Goal: Find specific page/section: Find specific page/section

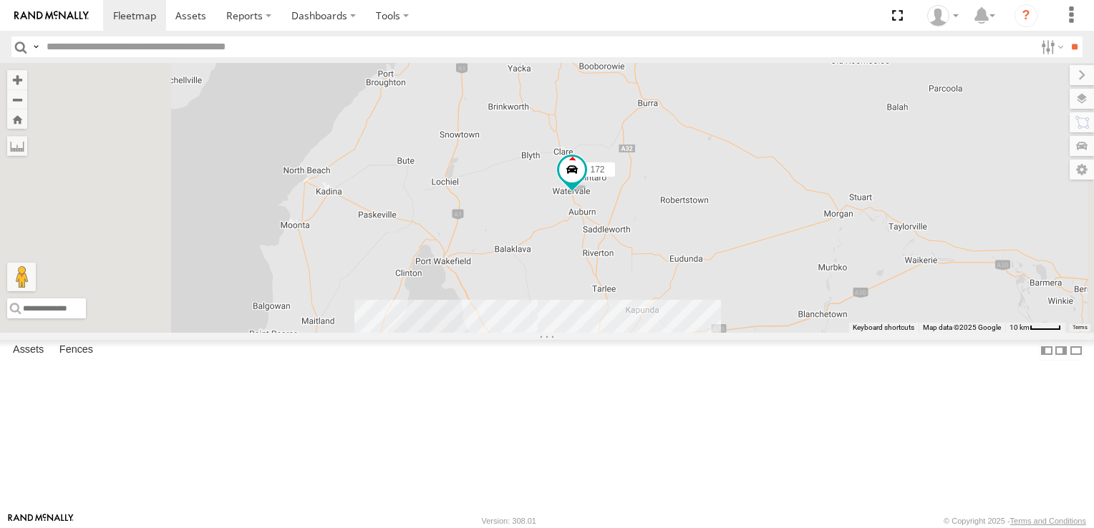
drag, startPoint x: 717, startPoint y: 224, endPoint x: 720, endPoint y: 415, distance: 190.5
click at [720, 333] on div "178 9 2 177 172 3 166" at bounding box center [547, 198] width 1094 height 270
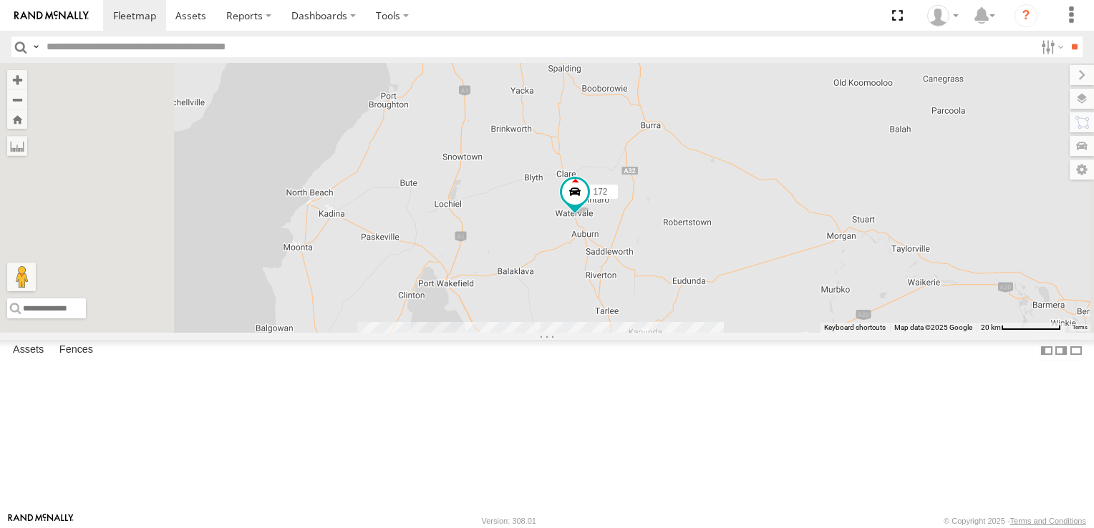
drag, startPoint x: 696, startPoint y: 282, endPoint x: 699, endPoint y: 306, distance: 24.5
click at [699, 306] on div "178 9 2 177 172 3 166" at bounding box center [547, 198] width 1094 height 270
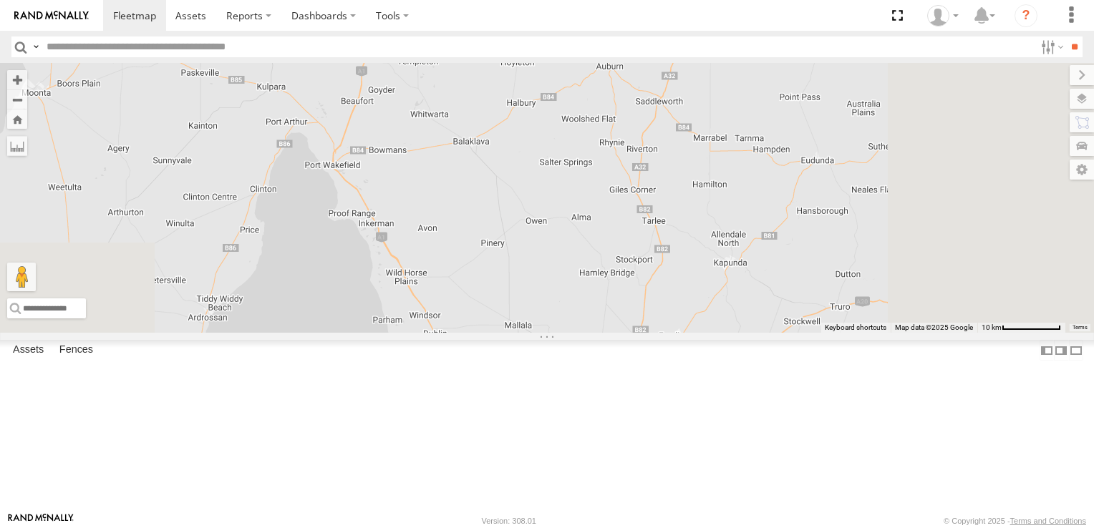
drag, startPoint x: 714, startPoint y: 423, endPoint x: 661, endPoint y: 146, distance: 282.1
click at [661, 148] on div "178 177 172 166" at bounding box center [547, 198] width 1094 height 270
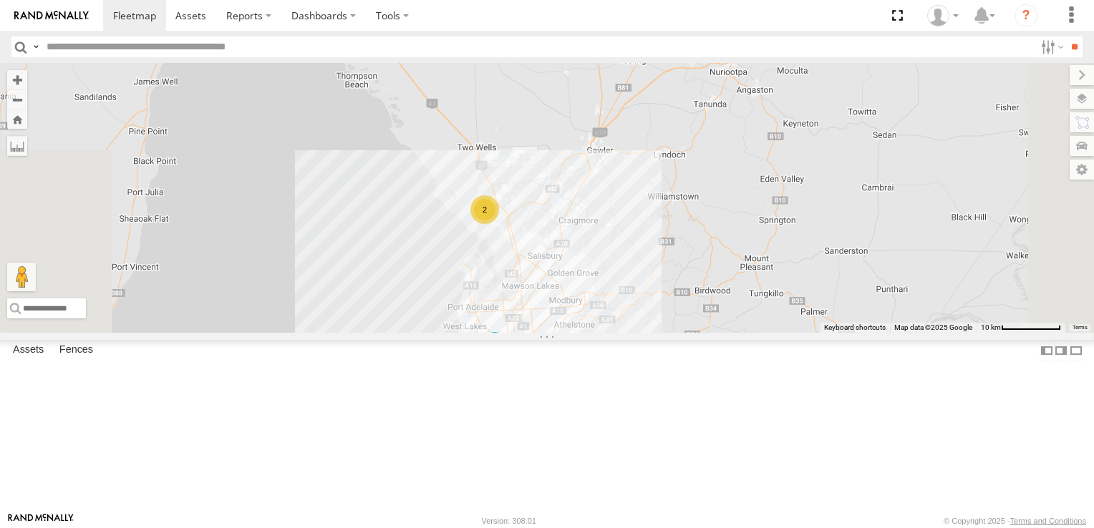
drag, startPoint x: 684, startPoint y: 374, endPoint x: 657, endPoint y: 200, distance: 176.2
click at [657, 200] on div "178 177 172 166 2" at bounding box center [547, 198] width 1094 height 270
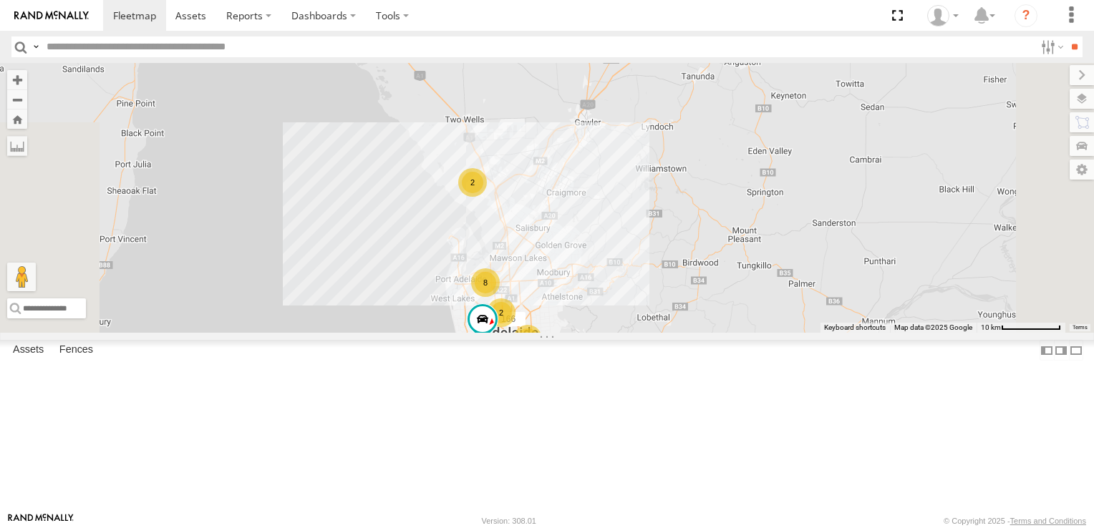
click at [487, 197] on div "2" at bounding box center [472, 182] width 29 height 29
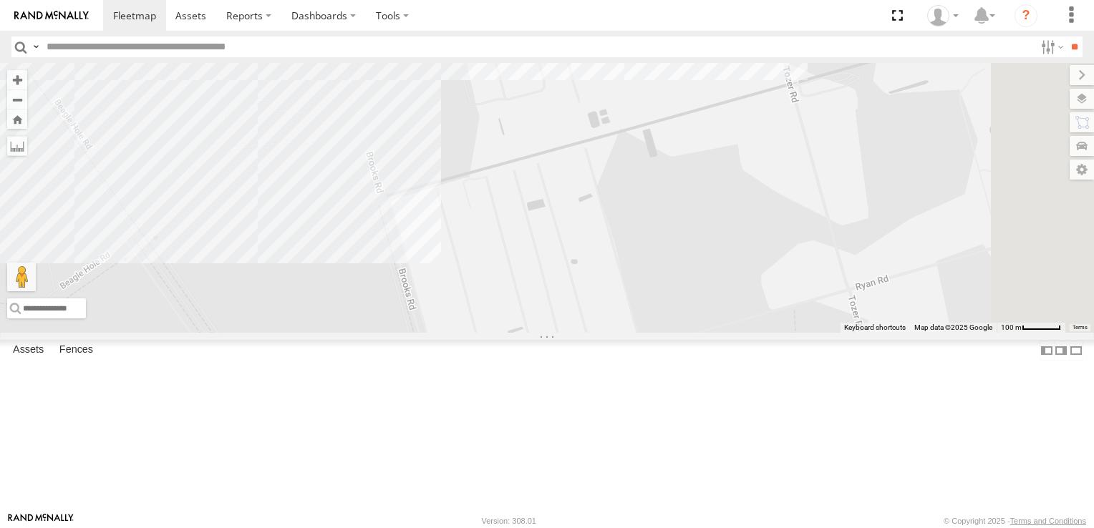
drag, startPoint x: 885, startPoint y: 300, endPoint x: 594, endPoint y: 144, distance: 330.6
click at [594, 144] on div "178 177 172 166 153 606" at bounding box center [547, 198] width 1094 height 270
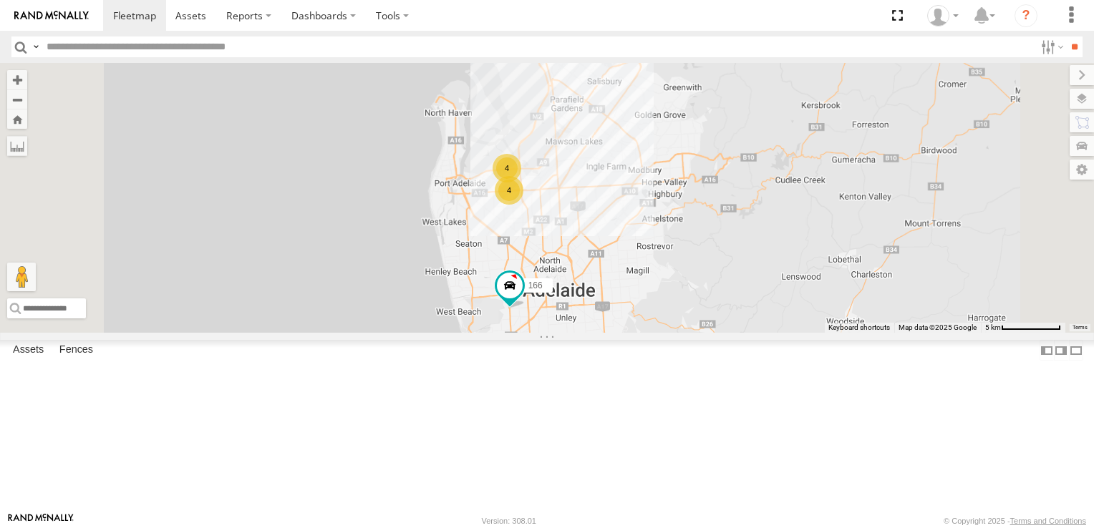
drag, startPoint x: 745, startPoint y: 389, endPoint x: 707, endPoint y: 206, distance: 186.3
click at [707, 206] on div "178 177 172 166 4 4 2" at bounding box center [547, 198] width 1094 height 270
click at [521, 181] on div "4" at bounding box center [507, 167] width 29 height 29
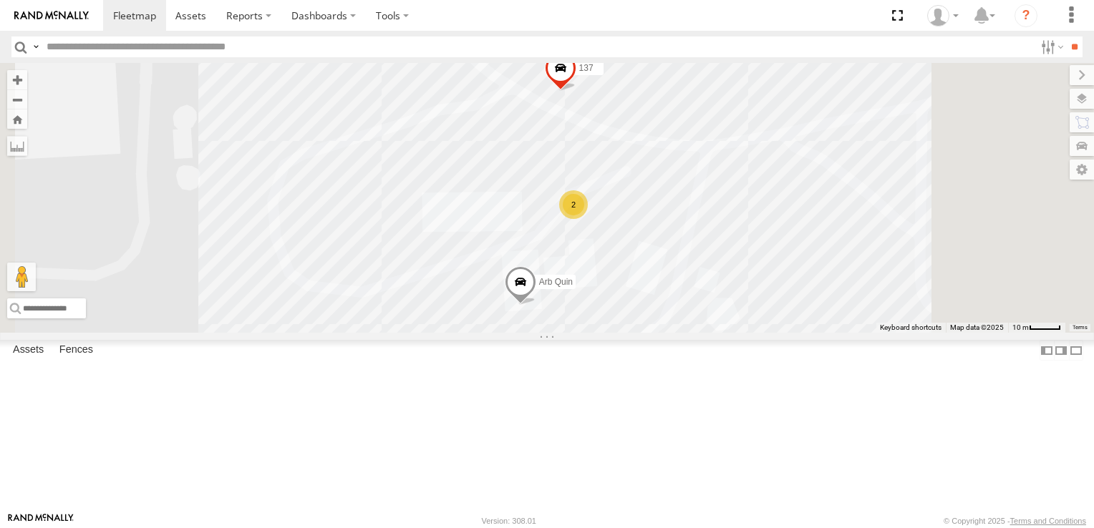
click at [588, 219] on div "2" at bounding box center [573, 204] width 29 height 29
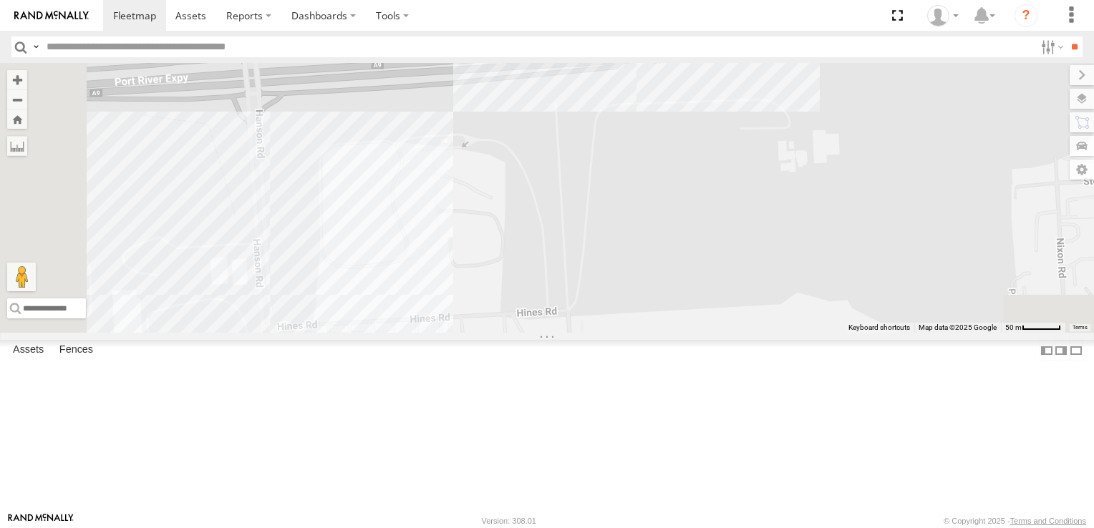
drag, startPoint x: 699, startPoint y: 428, endPoint x: 819, endPoint y: 209, distance: 249.9
click at [819, 209] on div "178 177 172 166 391 164 137 Arb Quin 2" at bounding box center [547, 198] width 1094 height 270
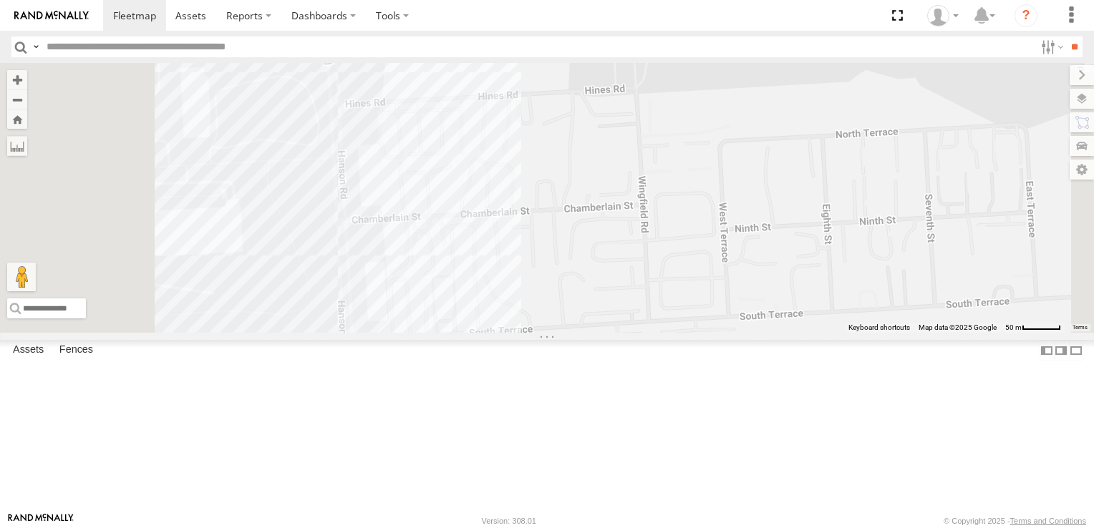
drag, startPoint x: 690, startPoint y: 347, endPoint x: 753, endPoint y: 147, distance: 209.5
click at [753, 147] on div "178 177 172 166 391 164 137 Arb Quin 2" at bounding box center [547, 198] width 1094 height 270
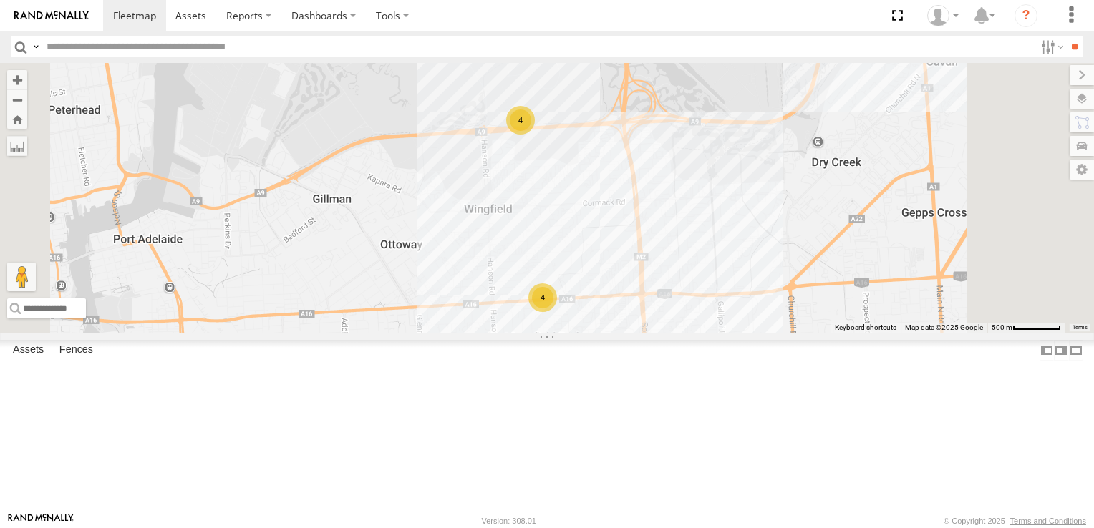
click at [557, 312] on div "4" at bounding box center [542, 298] width 29 height 29
